Goal: Task Accomplishment & Management: Manage account settings

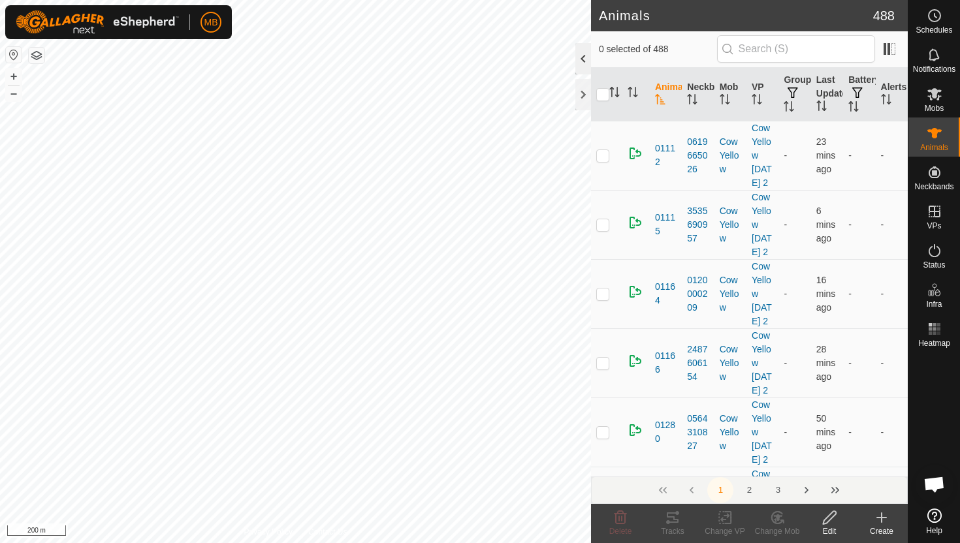
click at [585, 56] on div at bounding box center [583, 58] width 16 height 31
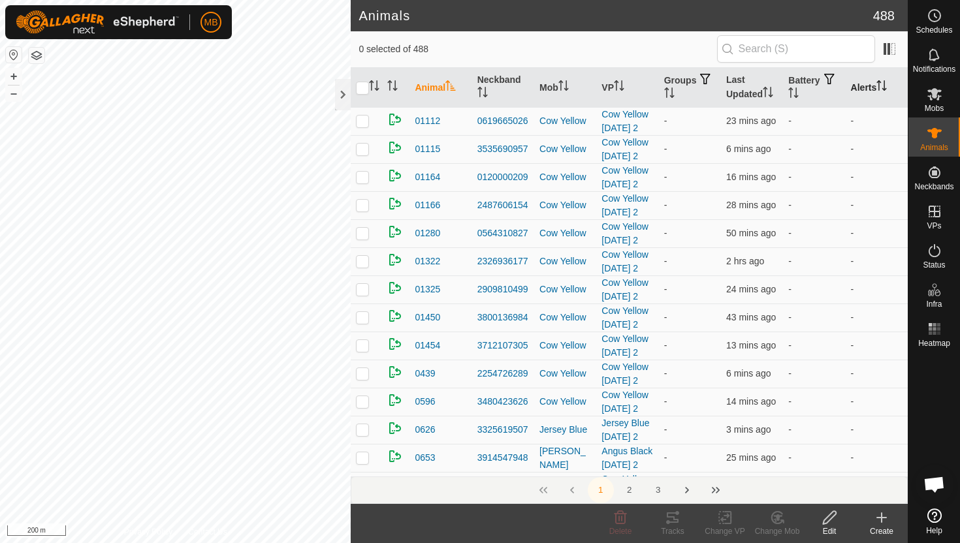
click at [883, 87] on icon "Activate to sort" at bounding box center [881, 85] width 10 height 10
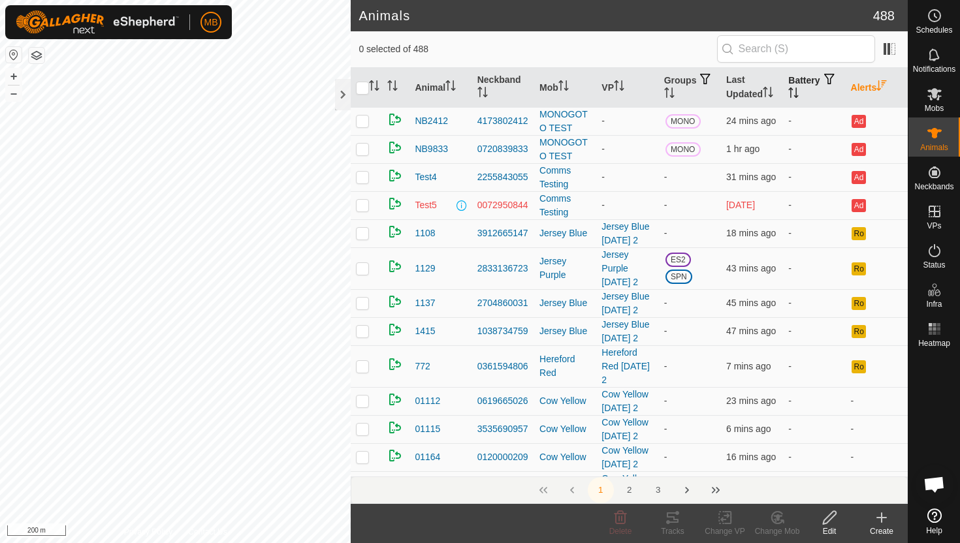
click at [799, 89] on icon "Activate to sort" at bounding box center [793, 92] width 10 height 10
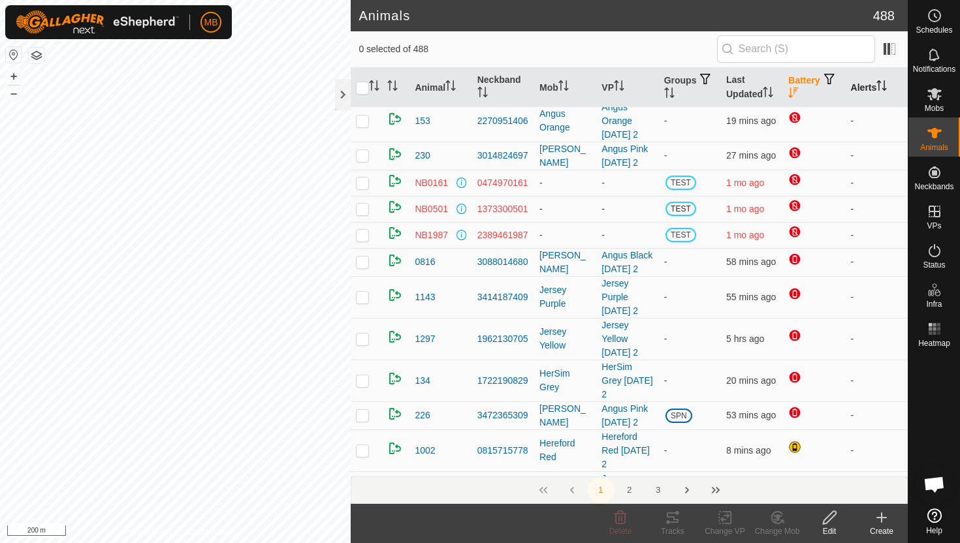
scroll to position [33, 0]
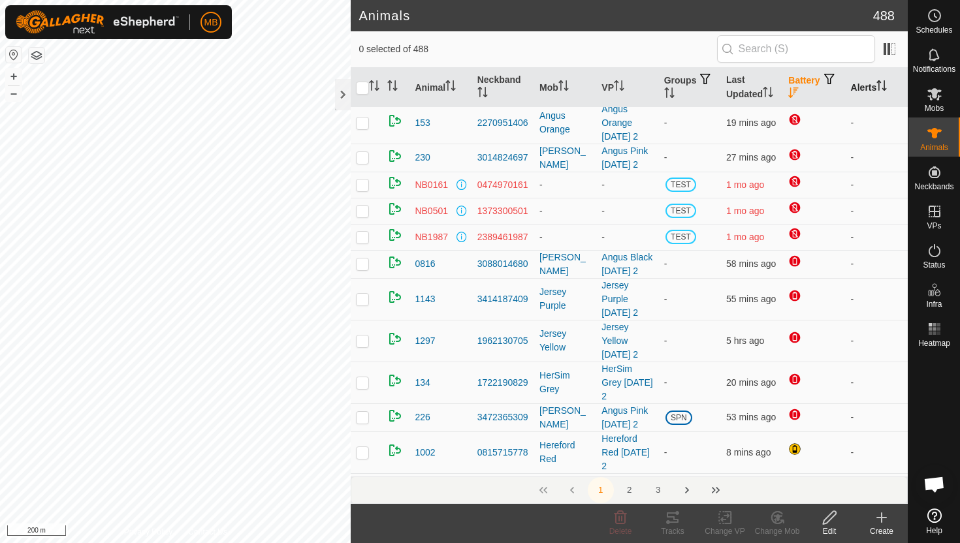
click at [886, 87] on icon "Activate to sort" at bounding box center [881, 85] width 10 height 10
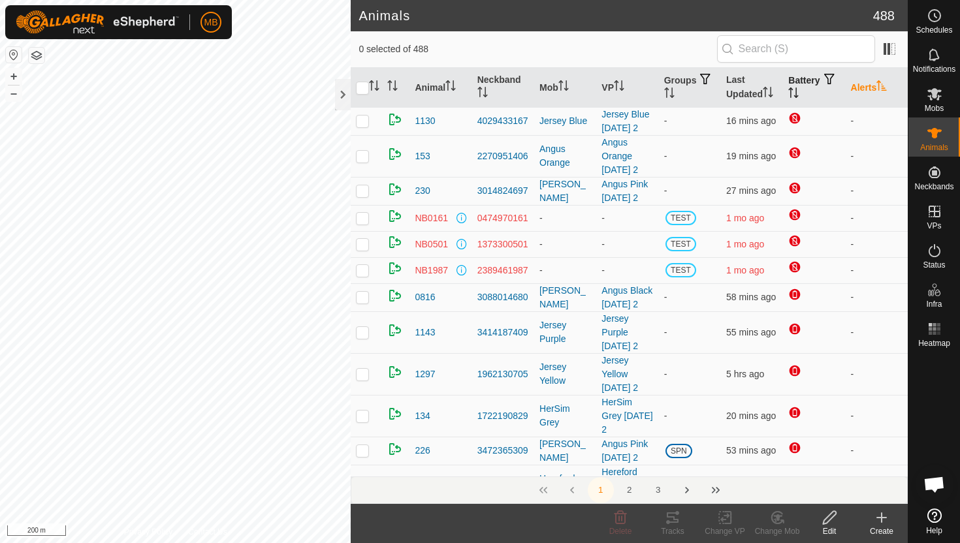
click at [886, 87] on icon "Activate to sort" at bounding box center [881, 85] width 10 height 10
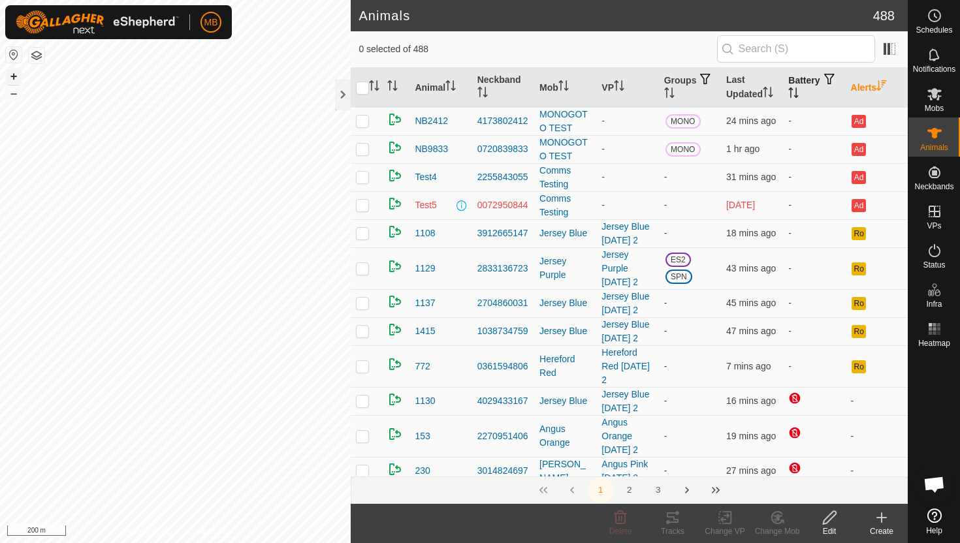
click at [15, 76] on button "+" at bounding box center [14, 77] width 16 height 16
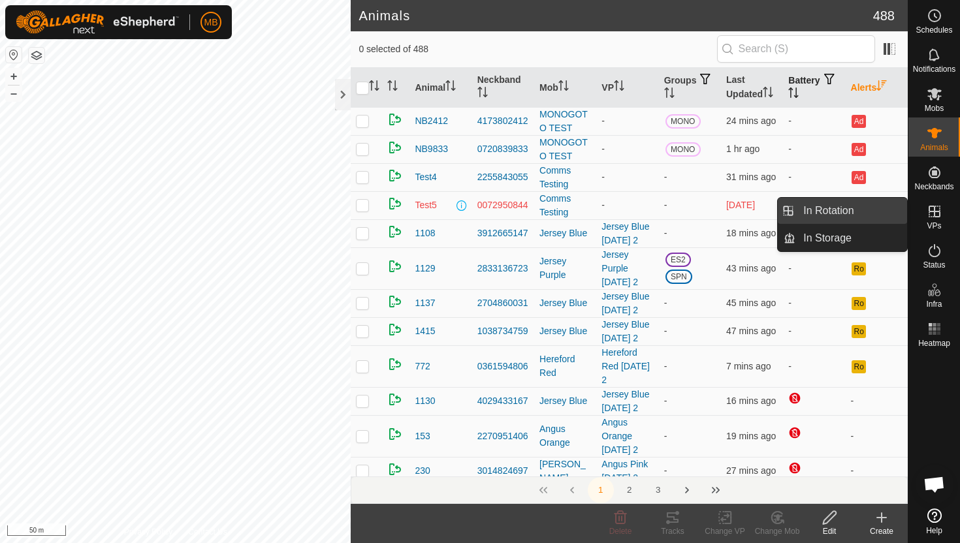
click at [856, 219] on link "In Rotation" at bounding box center [851, 211] width 112 height 26
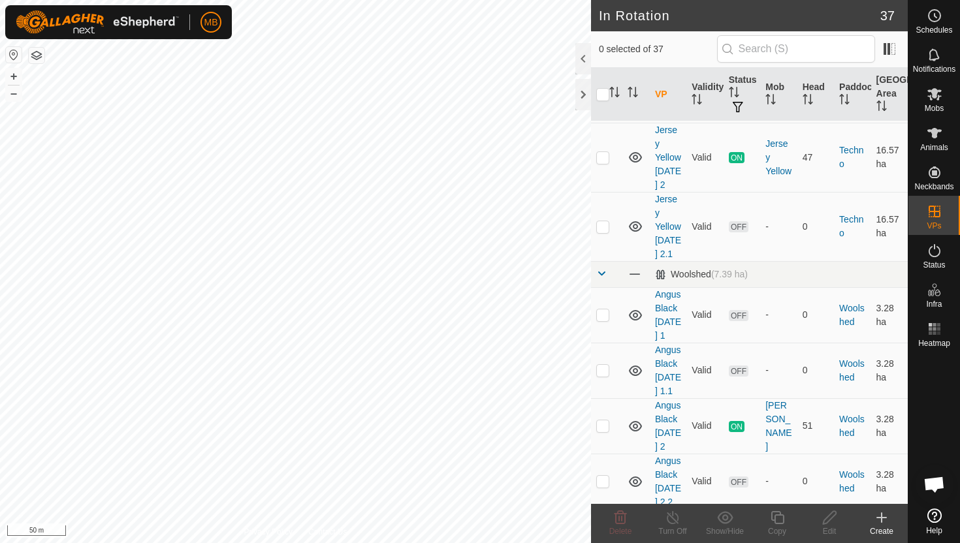
scroll to position [1514, 0]
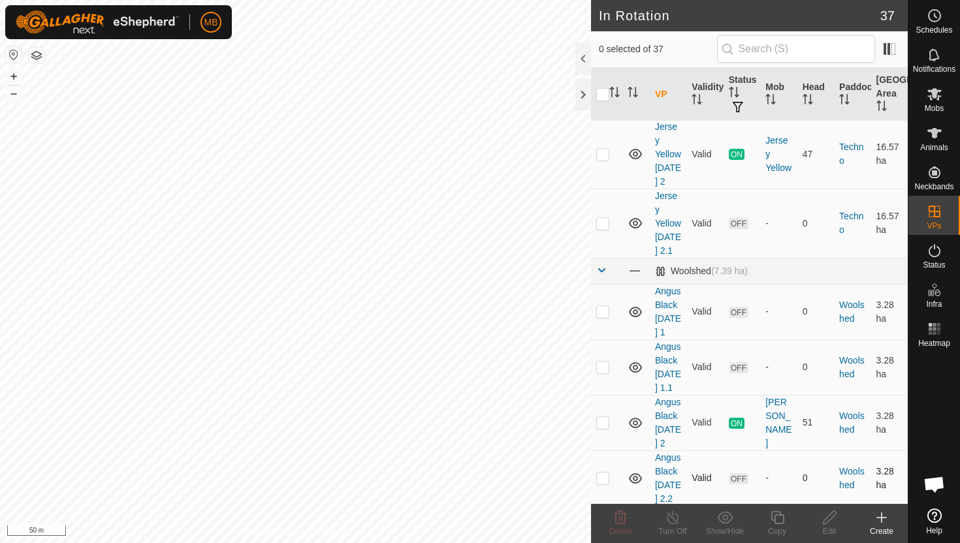
click at [603, 473] on p-checkbox at bounding box center [602, 478] width 13 height 10
checkbox input "false"
click at [15, 96] on button "–" at bounding box center [14, 94] width 16 height 16
click at [14, 96] on button "–" at bounding box center [14, 94] width 16 height 16
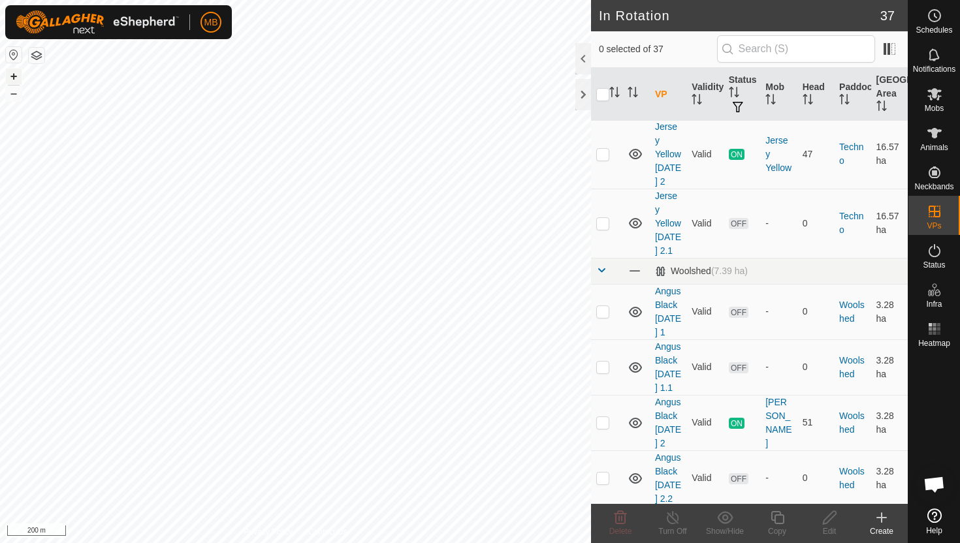
click at [10, 78] on button "+" at bounding box center [14, 77] width 16 height 16
click at [19, 92] on button "–" at bounding box center [14, 94] width 16 height 16
click at [583, 50] on div at bounding box center [583, 58] width 16 height 31
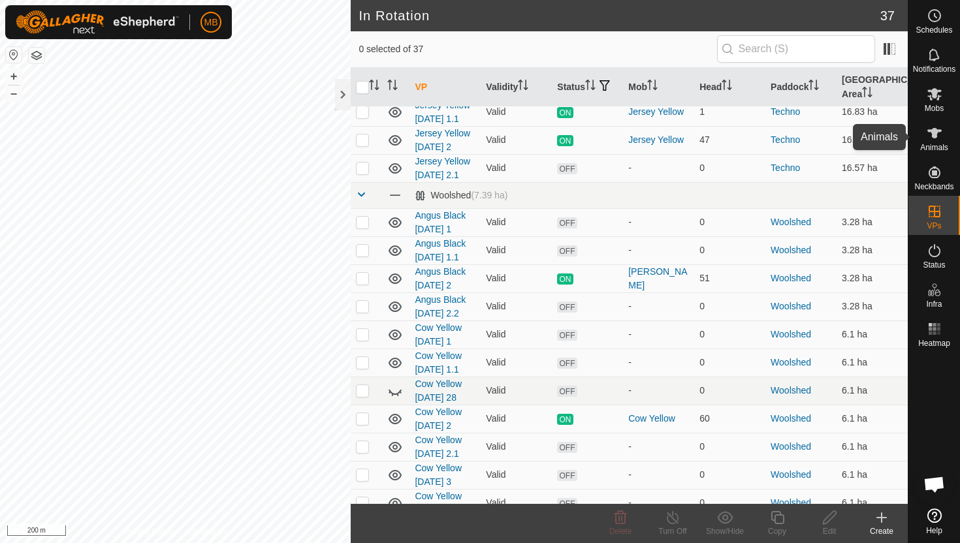
click at [934, 131] on icon at bounding box center [934, 133] width 14 height 10
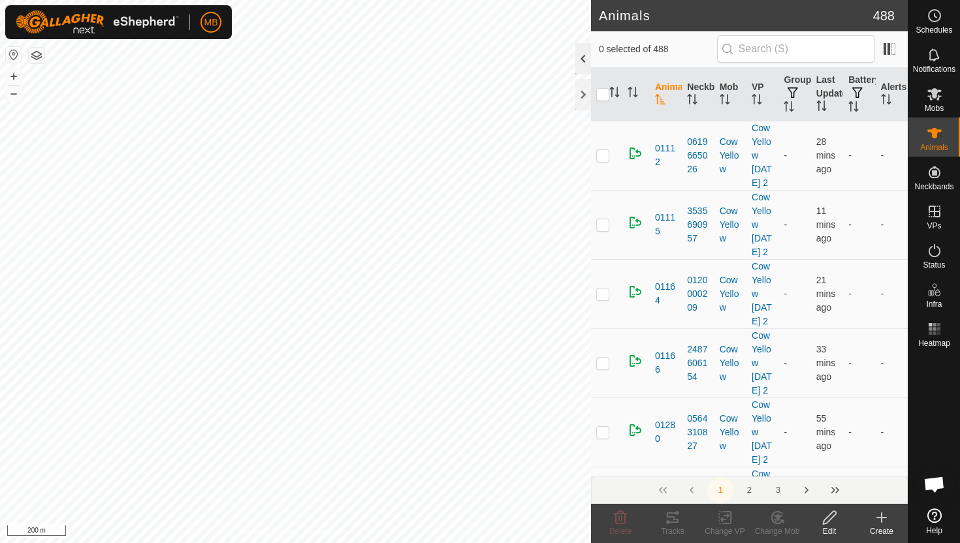
click at [581, 53] on div at bounding box center [583, 58] width 16 height 31
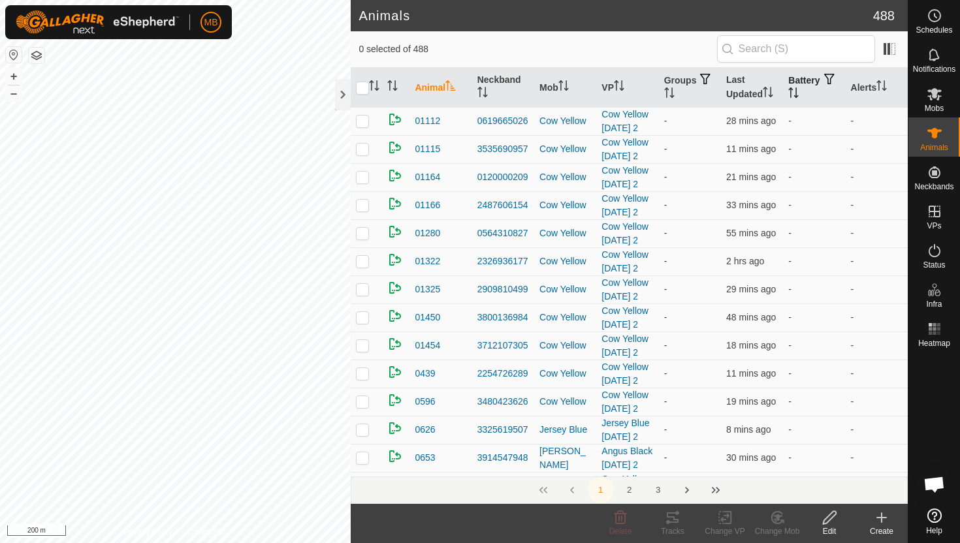
click at [799, 87] on icon "Activate to sort" at bounding box center [793, 92] width 10 height 10
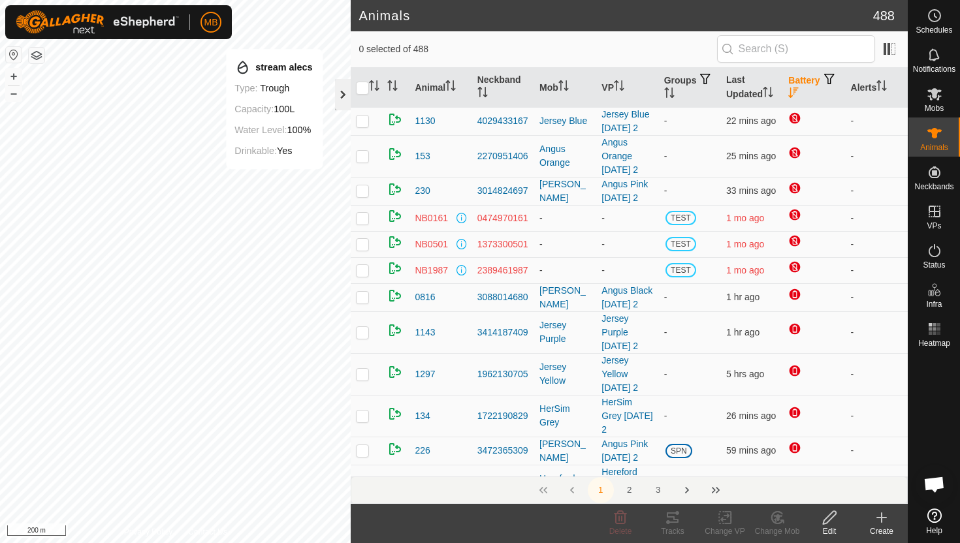
click at [343, 97] on div at bounding box center [343, 94] width 16 height 31
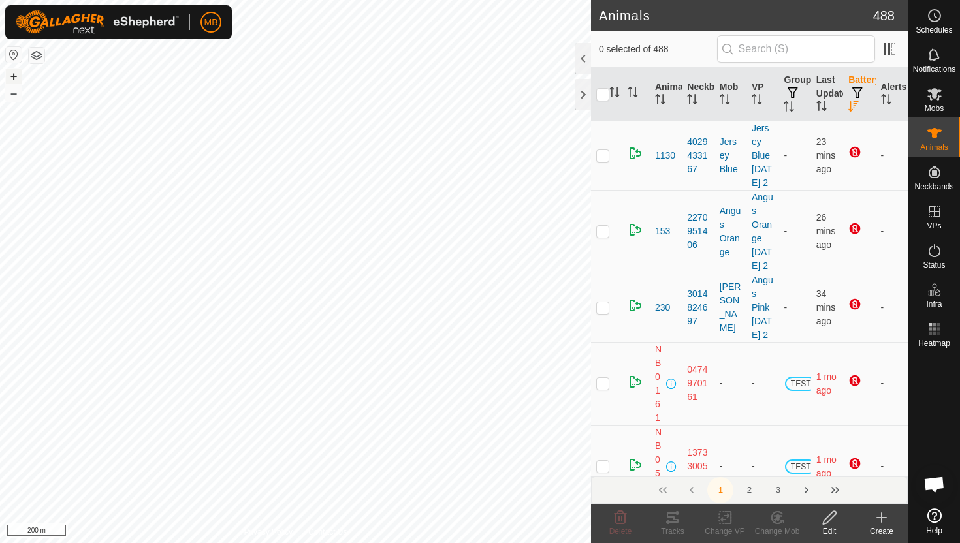
click at [13, 76] on button "+" at bounding box center [14, 77] width 16 height 16
click at [584, 65] on div at bounding box center [583, 58] width 16 height 31
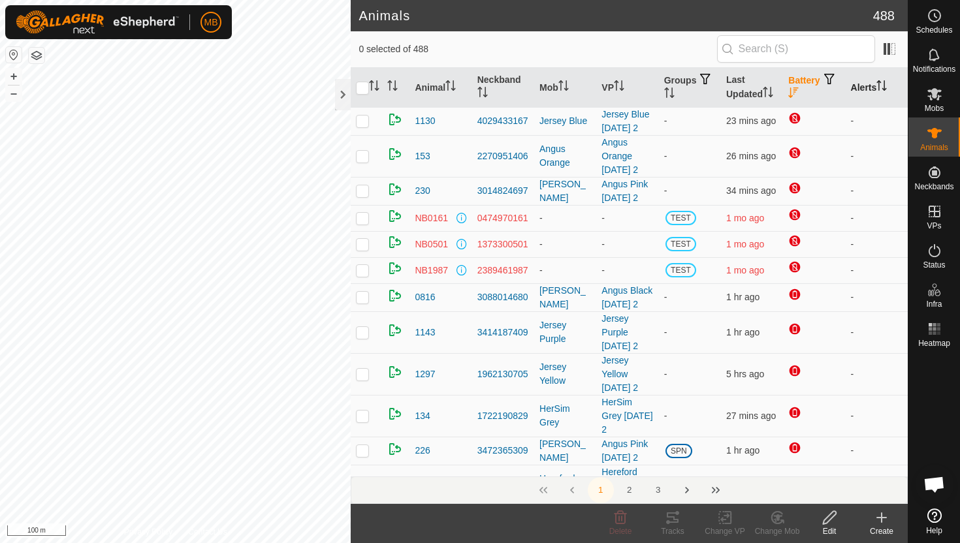
click at [884, 79] on th "Alerts" at bounding box center [877, 88] width 62 height 40
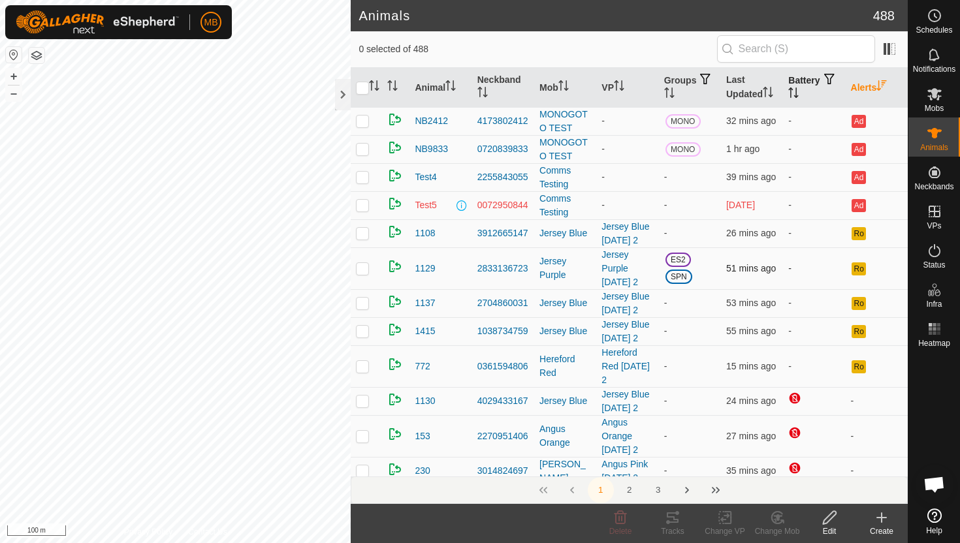
click at [366, 270] on p-checkbox at bounding box center [362, 268] width 13 height 10
checkbox input "false"
click at [361, 364] on p-checkbox at bounding box center [362, 366] width 13 height 10
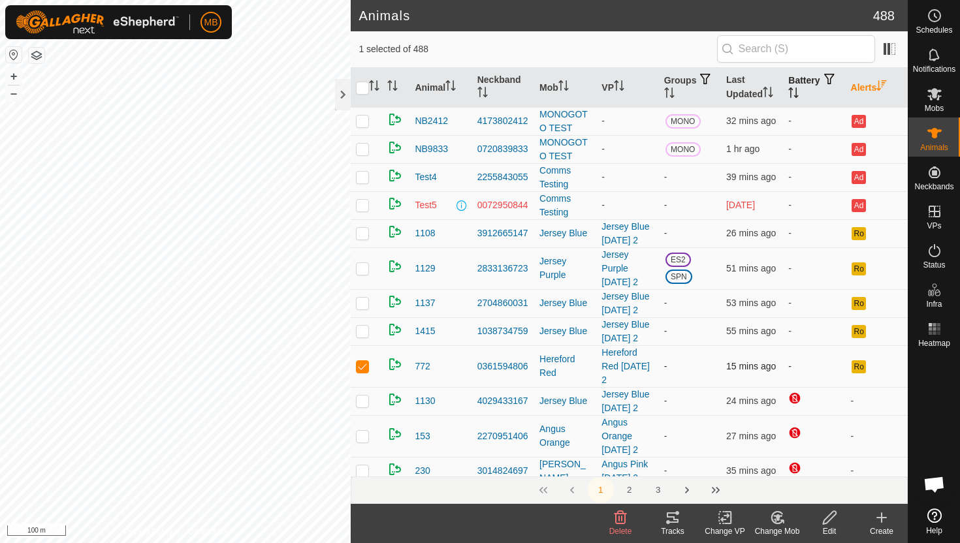
checkbox input "false"
